Goal: Transaction & Acquisition: Purchase product/service

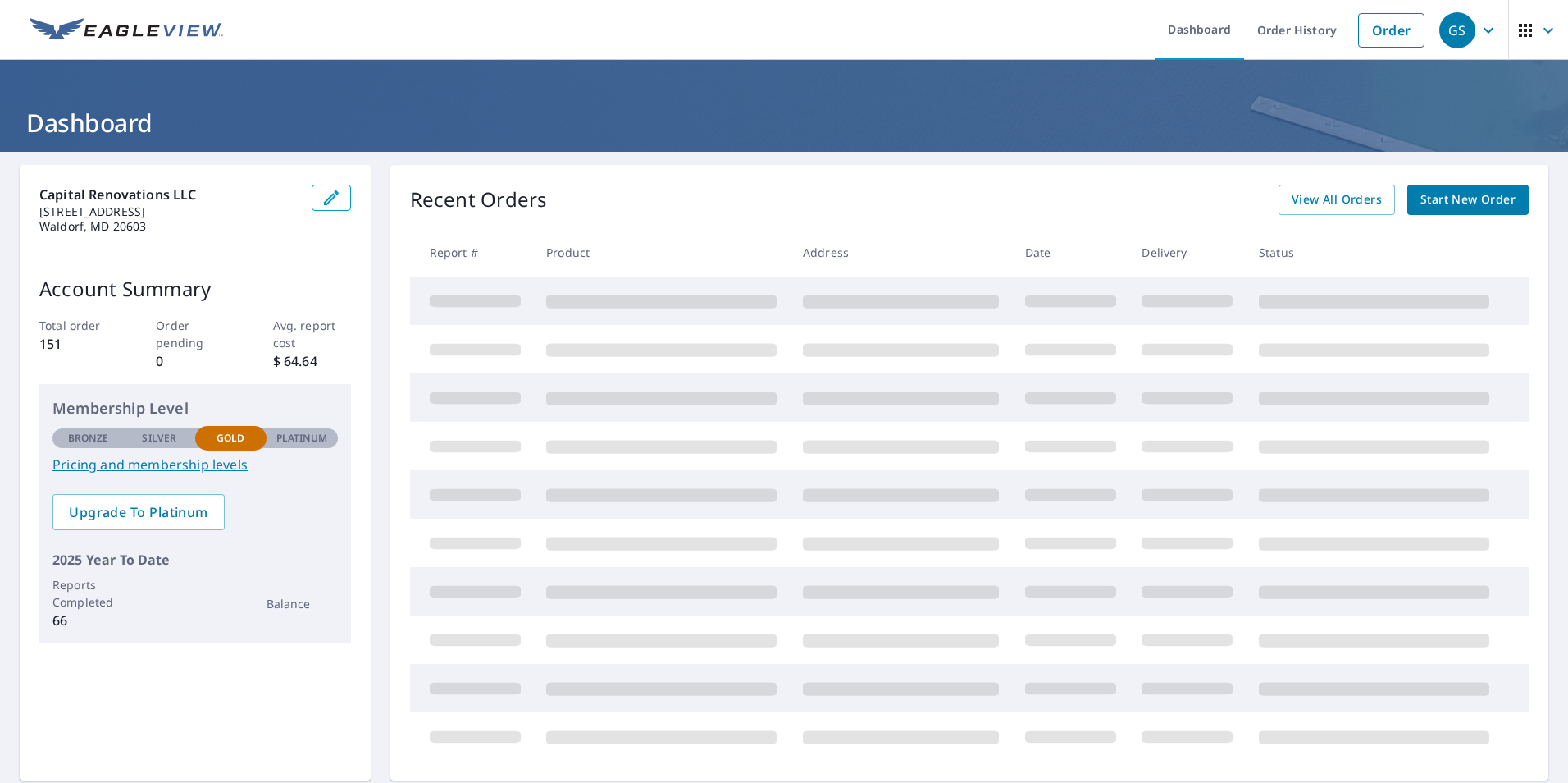
click at [1454, 201] on span "Start New Order" at bounding box center [1468, 199] width 96 height 21
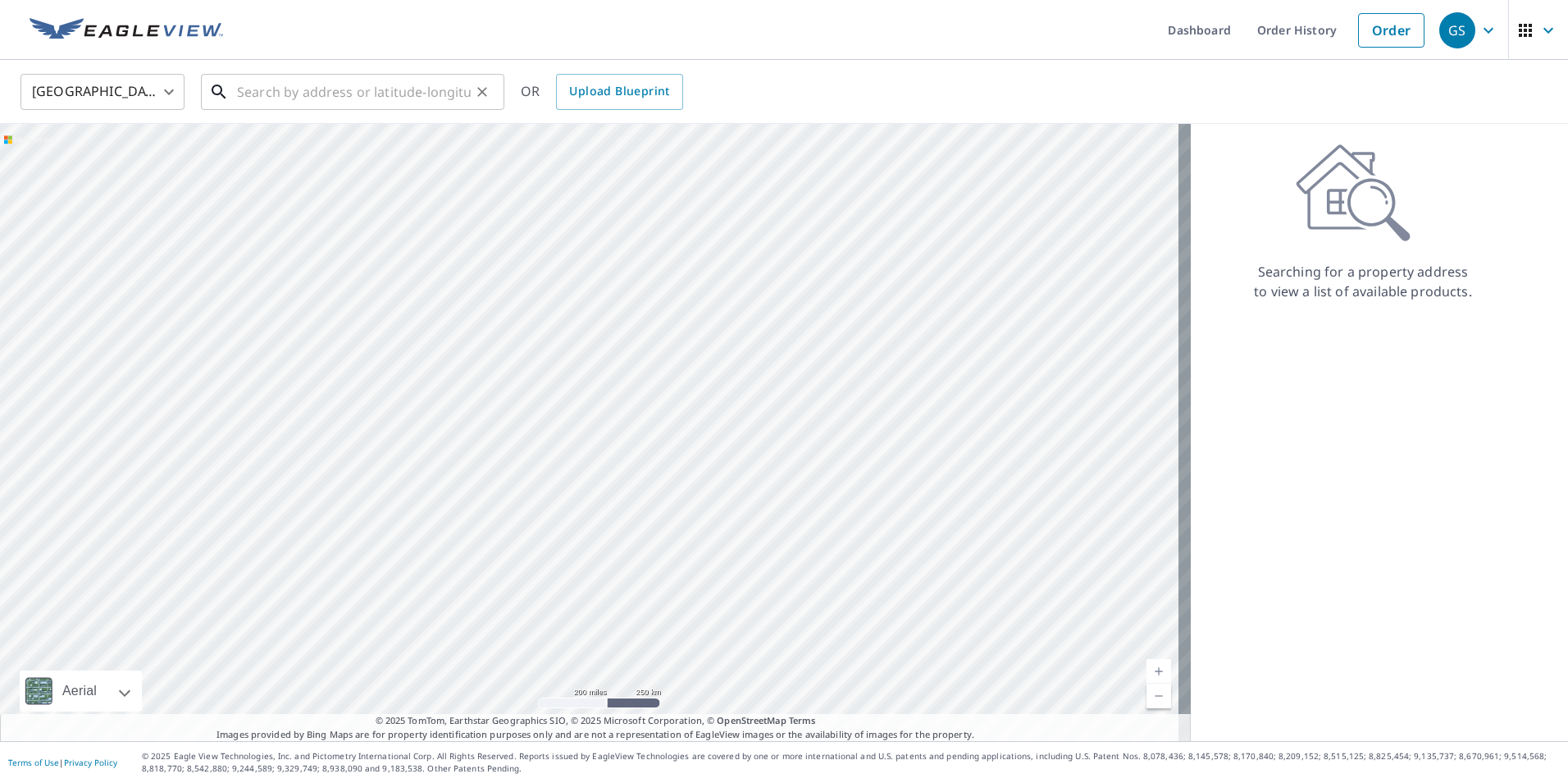
click at [324, 82] on input "text" at bounding box center [353, 92] width 234 height 46
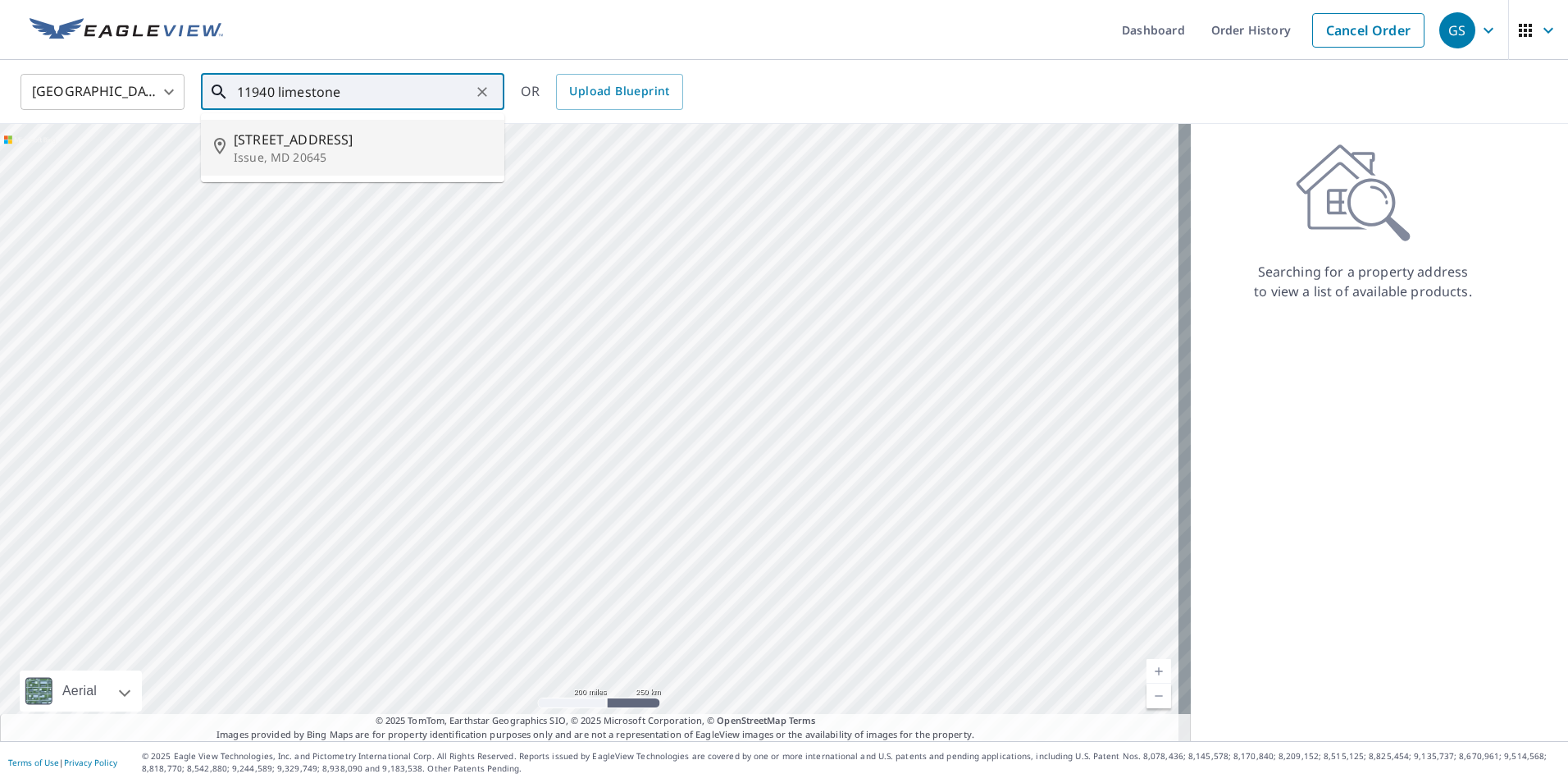
click at [295, 132] on span "[STREET_ADDRESS]" at bounding box center [362, 139] width 258 height 20
type input "[STREET_ADDRESS]"
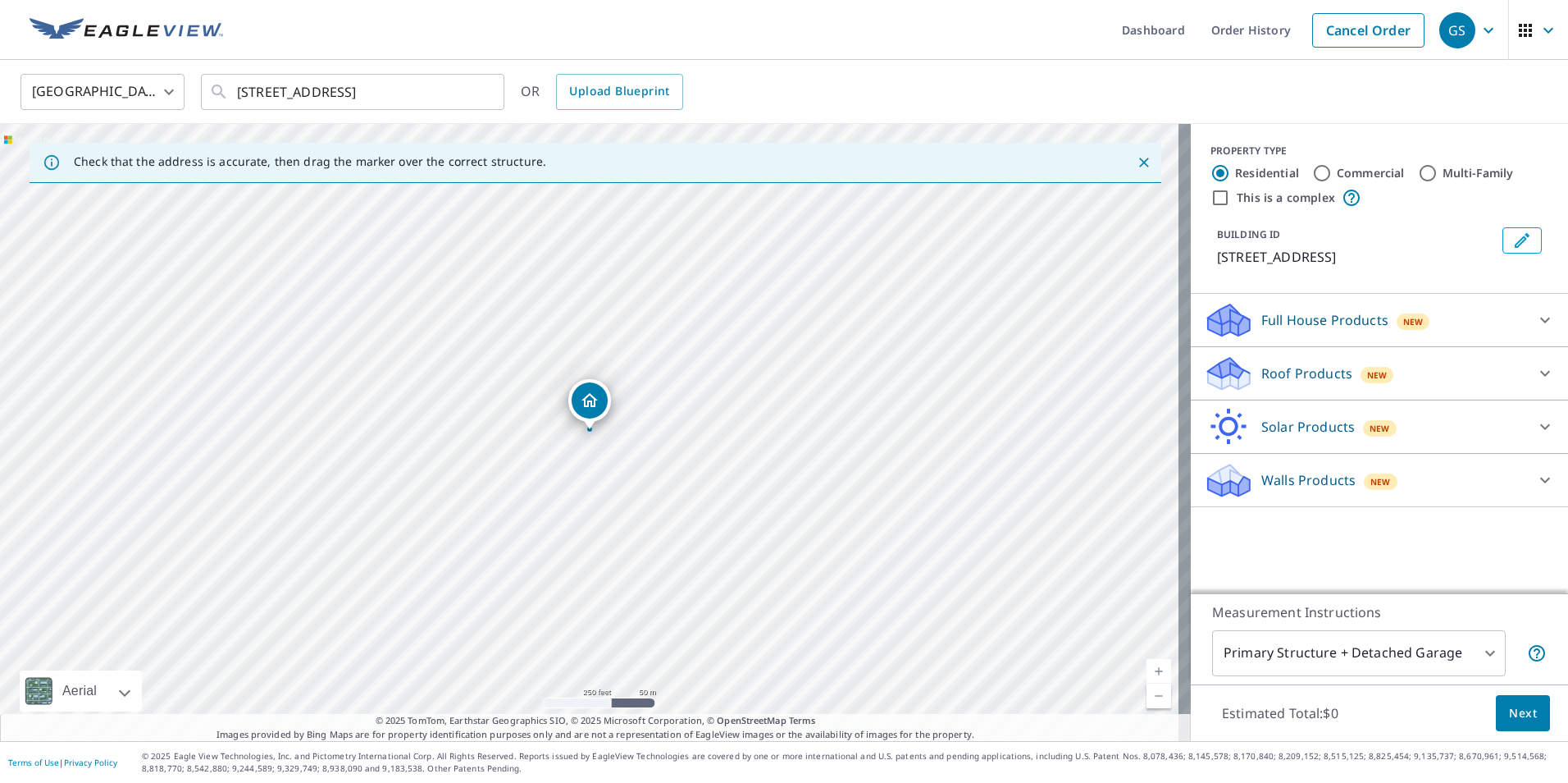
click at [1296, 371] on p "Roof Products" at bounding box center [1307, 373] width 91 height 20
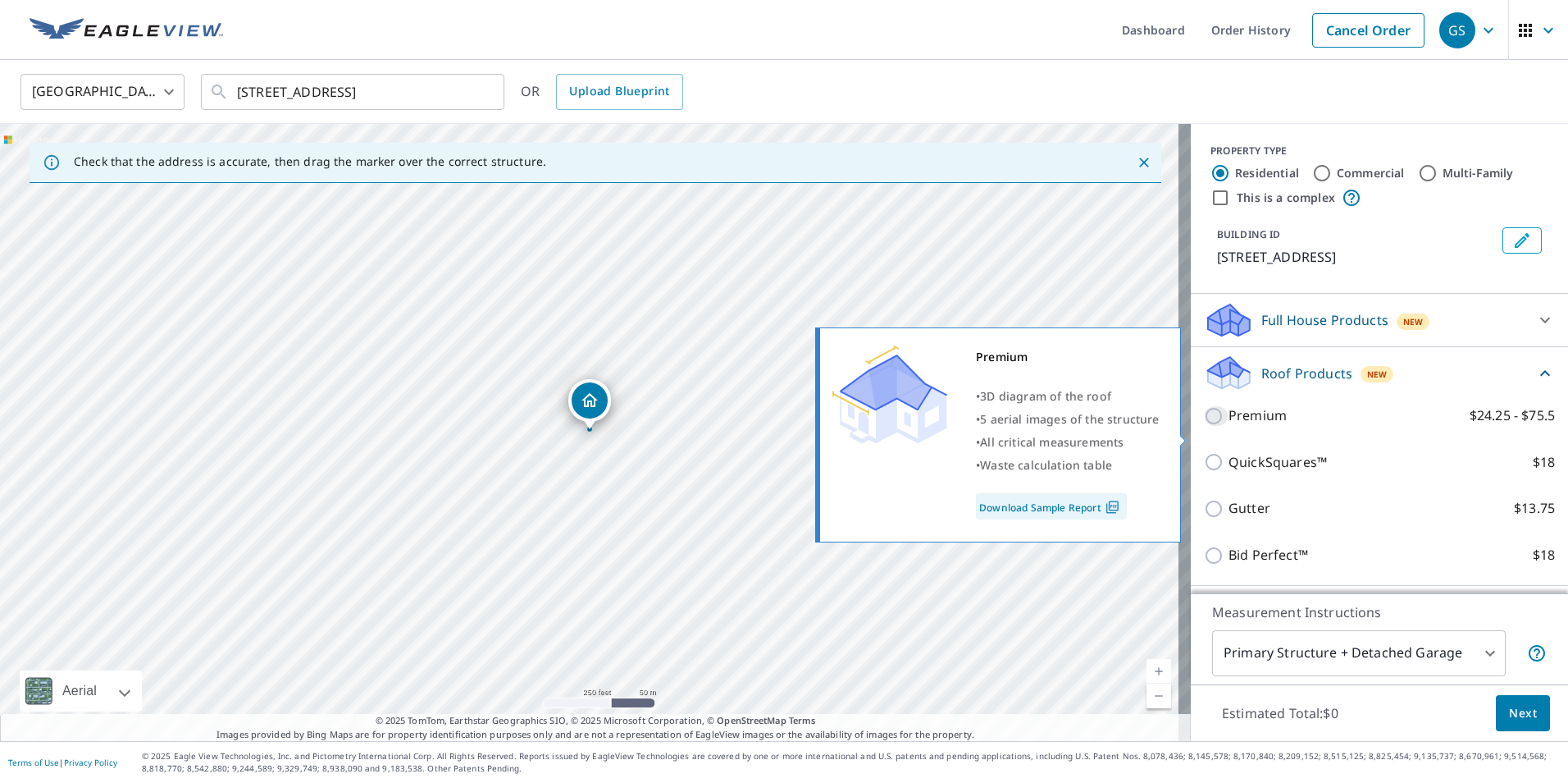
click at [1211, 426] on input "Premium $24.25 - $75.5" at bounding box center [1216, 416] width 25 height 20
checkbox input "true"
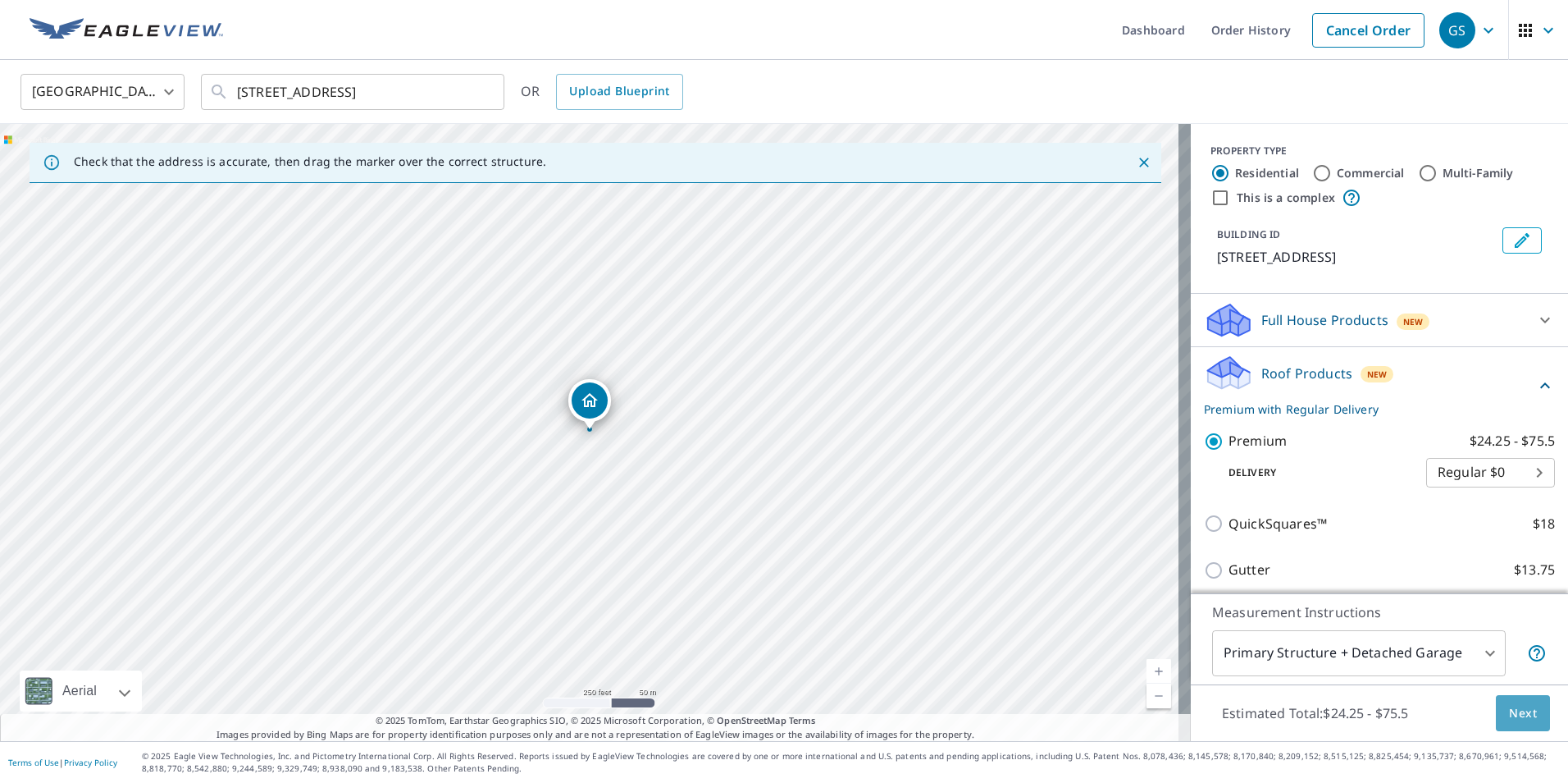
click at [1512, 715] on span "Next" at bounding box center [1522, 713] width 28 height 21
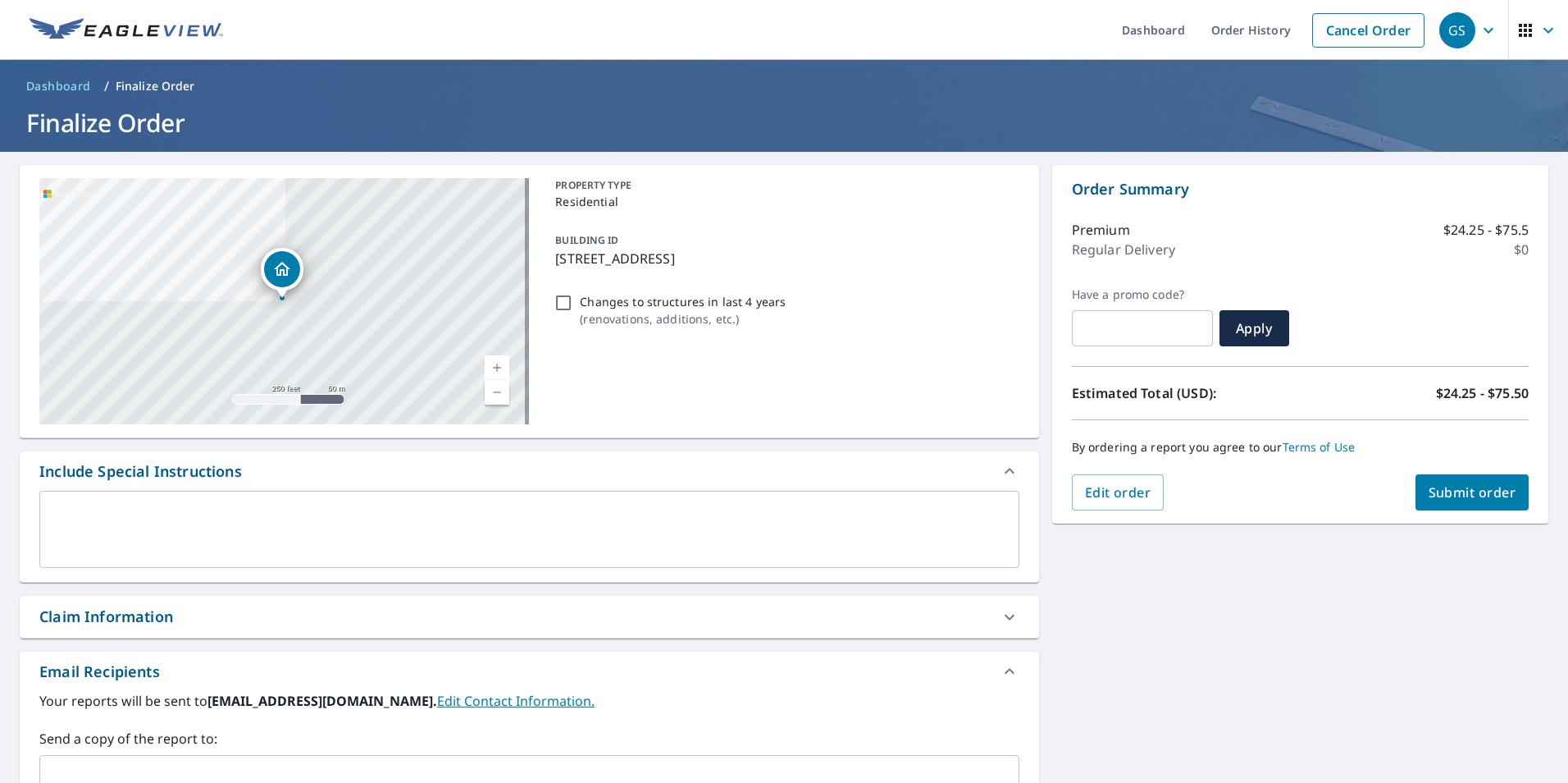
click at [1451, 485] on span "Submit order" at bounding box center [1472, 493] width 87 height 18
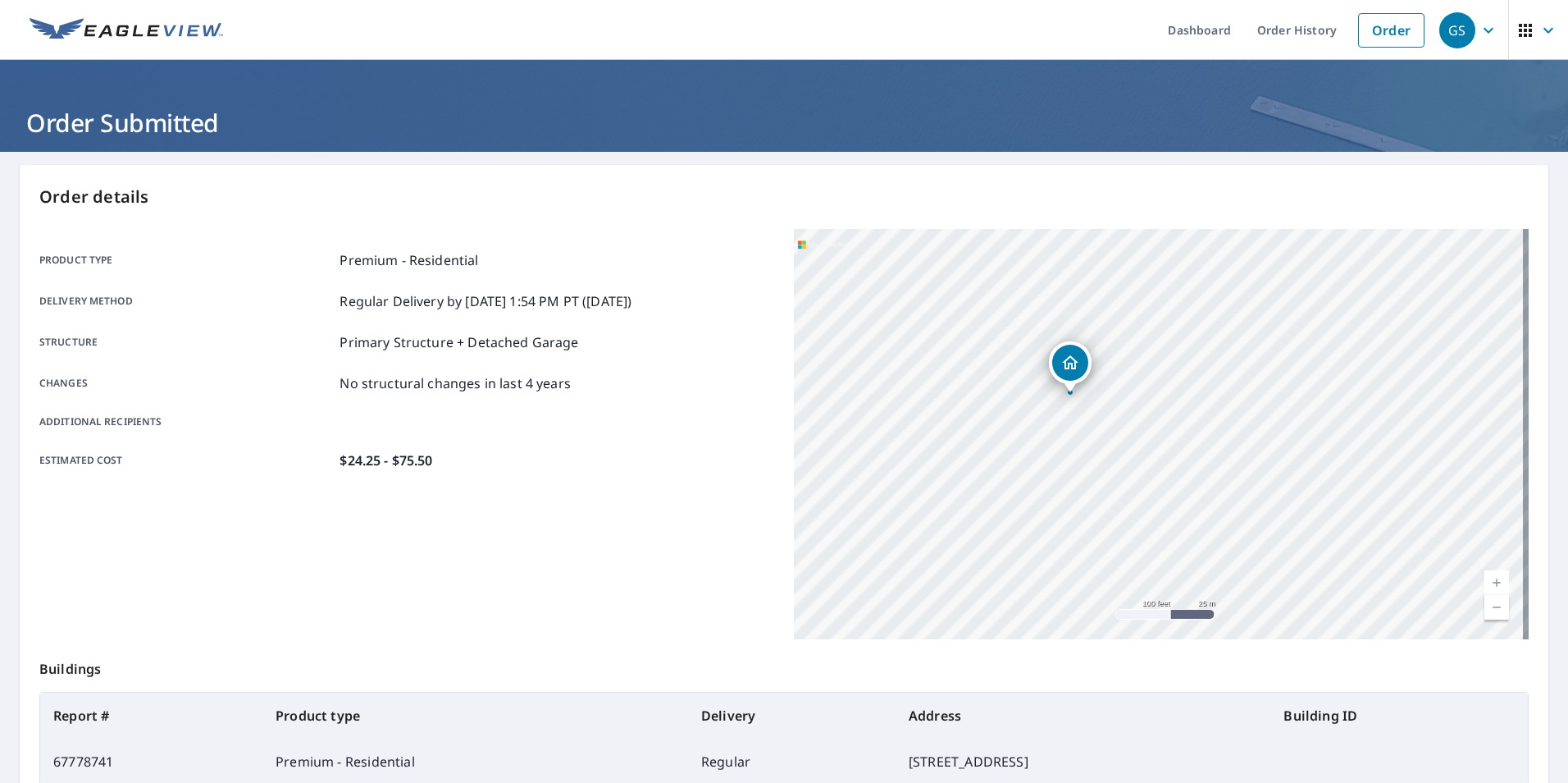
drag, startPoint x: 973, startPoint y: 468, endPoint x: 1310, endPoint y: 540, distance: 344.6
click at [1310, 540] on div "[STREET_ADDRESS]" at bounding box center [1161, 433] width 735 height 411
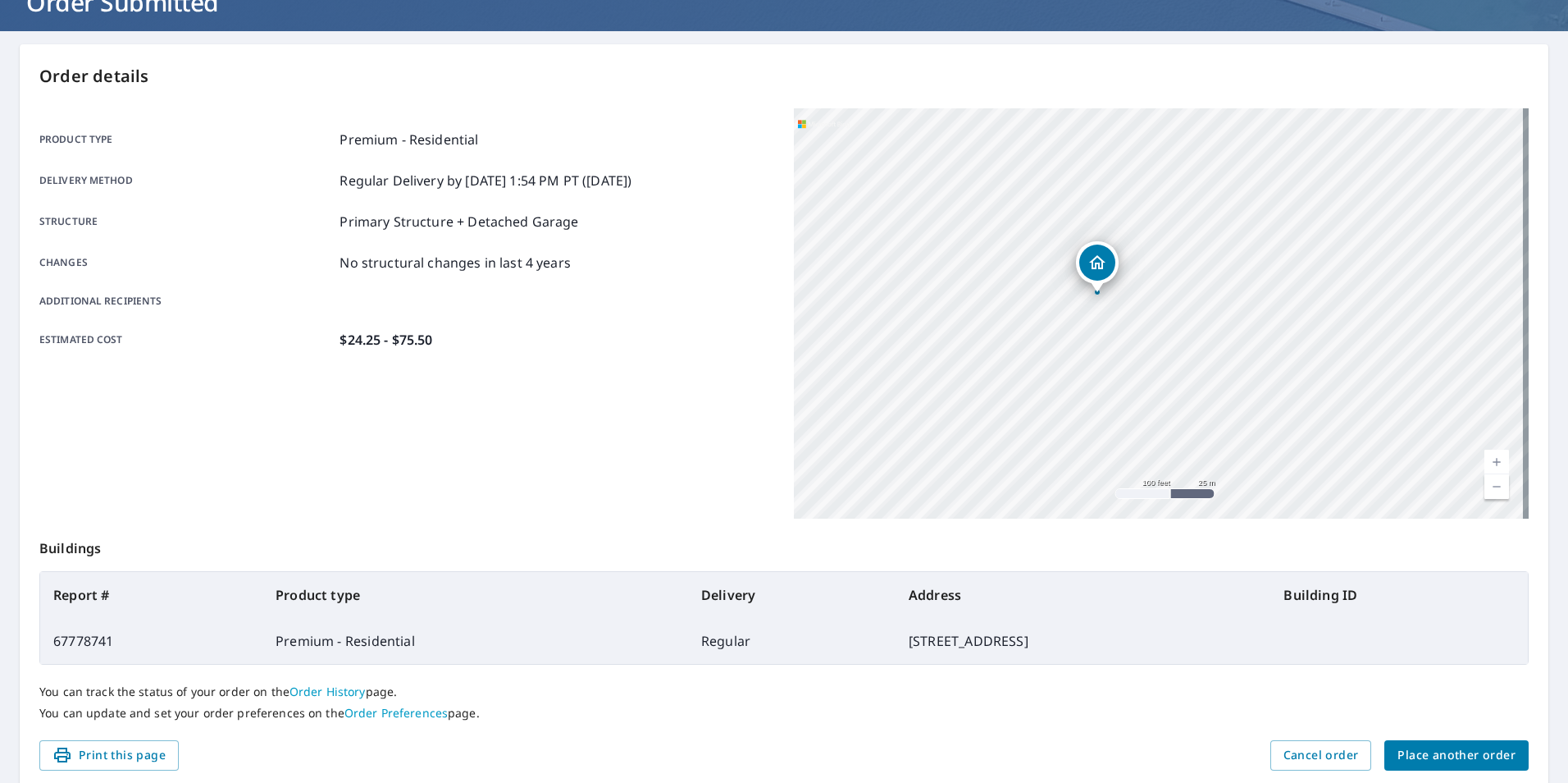
scroll to position [183, 0]
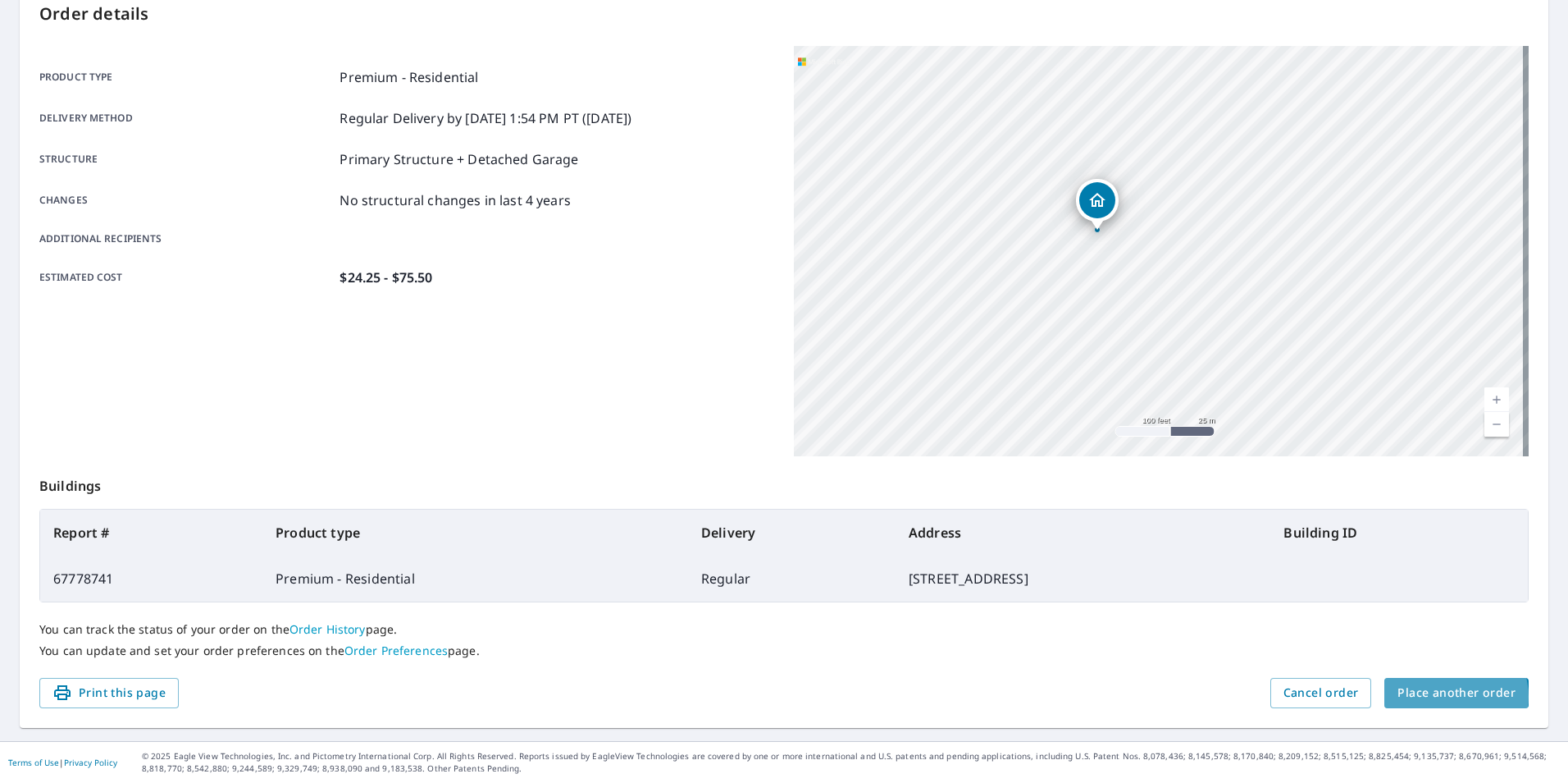
click at [1441, 697] on span "Place another order" at bounding box center [1457, 693] width 118 height 21
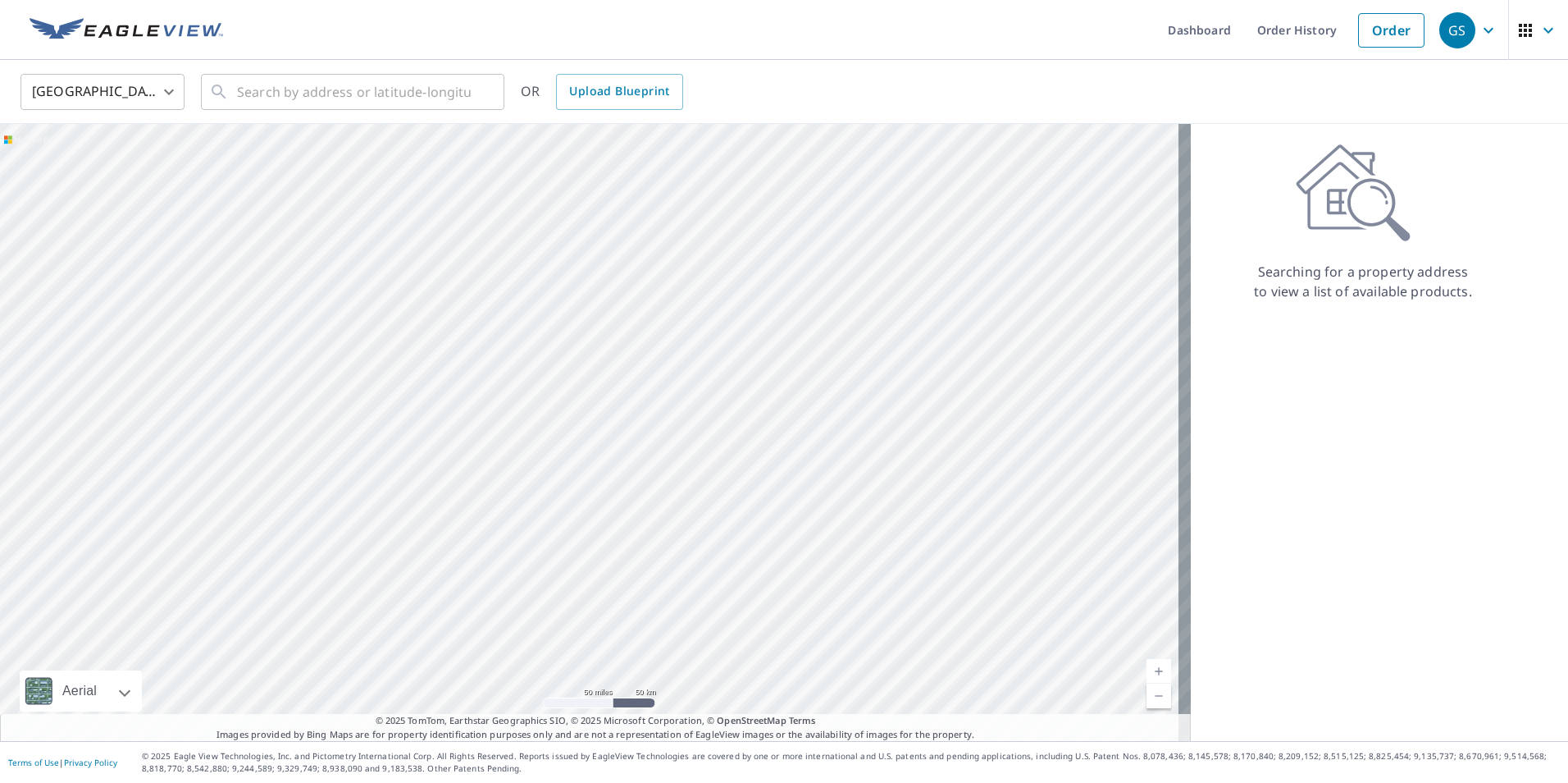
drag, startPoint x: 946, startPoint y: 399, endPoint x: 832, endPoint y: 402, distance: 114.0
click at [832, 402] on div at bounding box center [595, 432] width 1191 height 617
drag, startPoint x: 658, startPoint y: 391, endPoint x: 680, endPoint y: 323, distance: 71.5
click at [680, 323] on div at bounding box center [595, 432] width 1191 height 617
drag, startPoint x: 611, startPoint y: 359, endPoint x: 671, endPoint y: 381, distance: 63.9
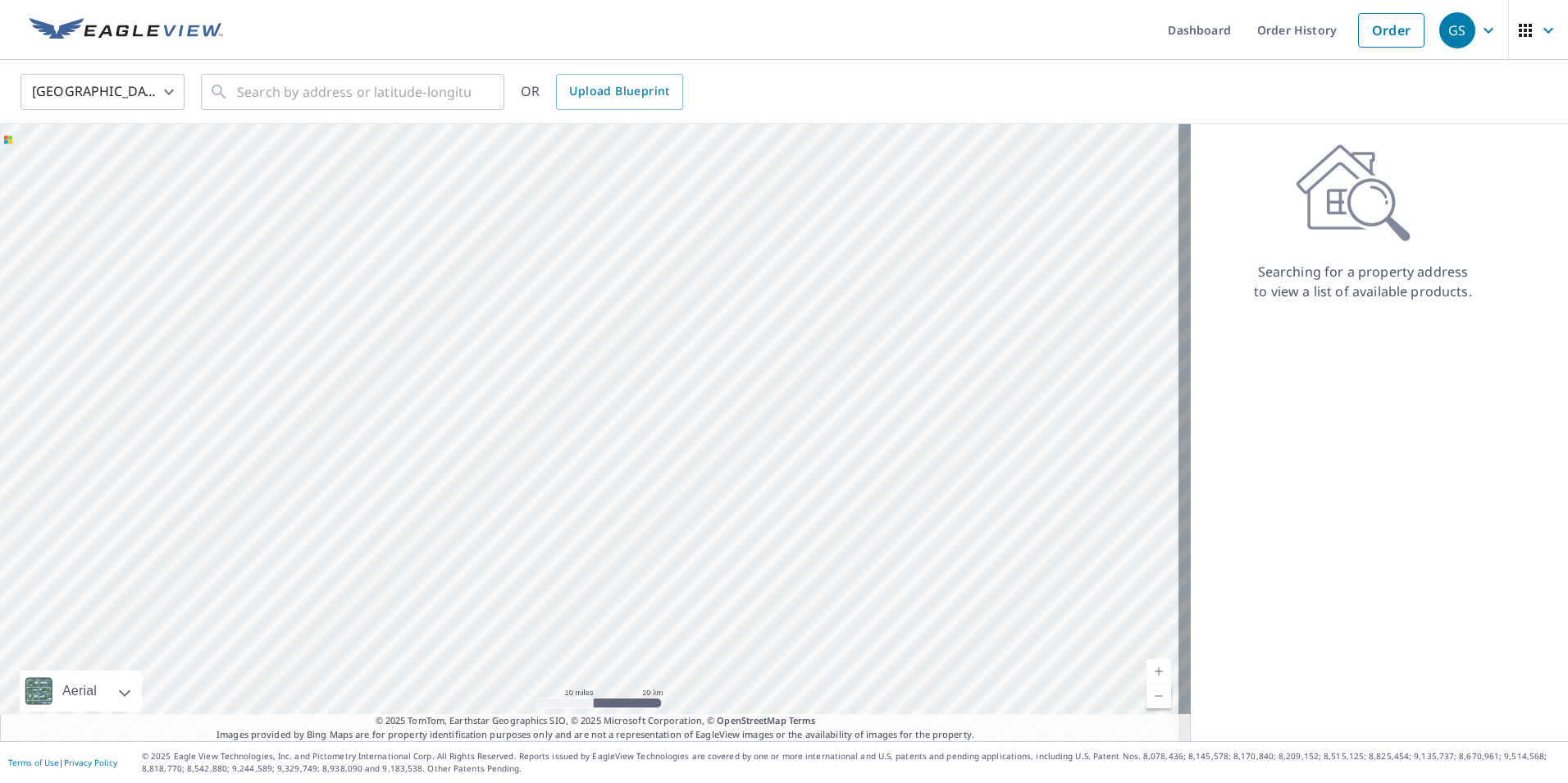
click at [671, 381] on div at bounding box center [595, 432] width 1191 height 617
drag, startPoint x: 601, startPoint y: 356, endPoint x: 758, endPoint y: 374, distance: 158.0
click at [758, 374] on div at bounding box center [595, 432] width 1191 height 617
